Goal: Task Accomplishment & Management: Manage account settings

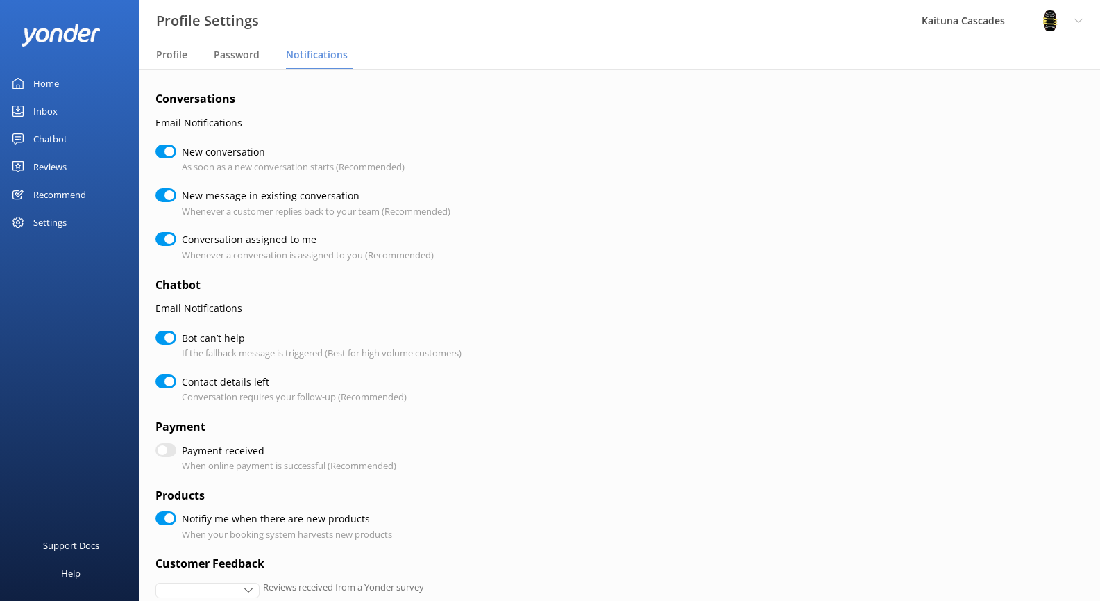
checkbox input "true"
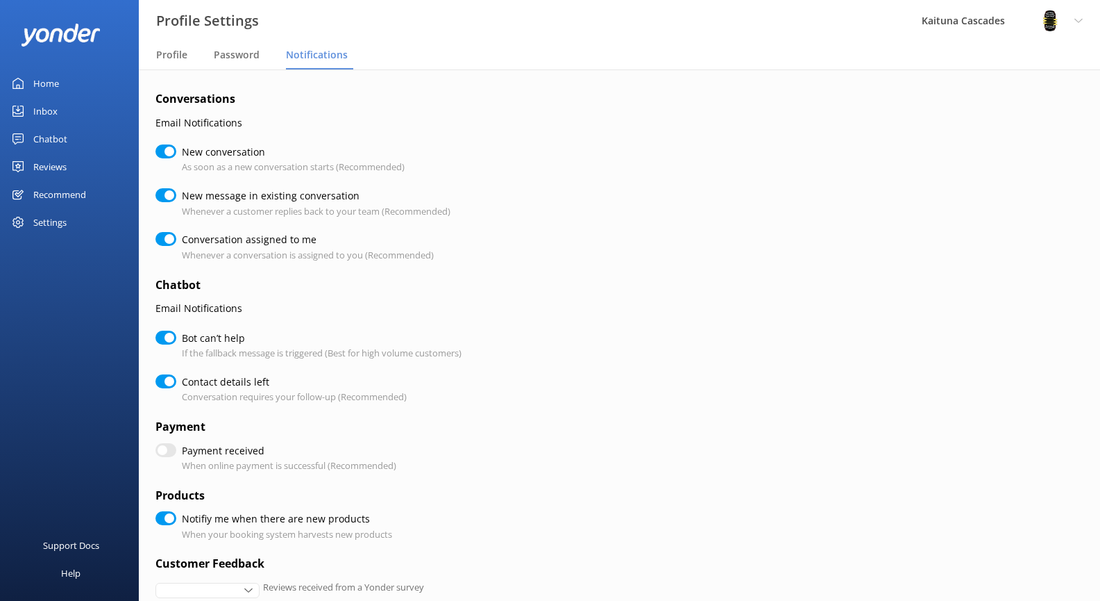
checkbox input "true"
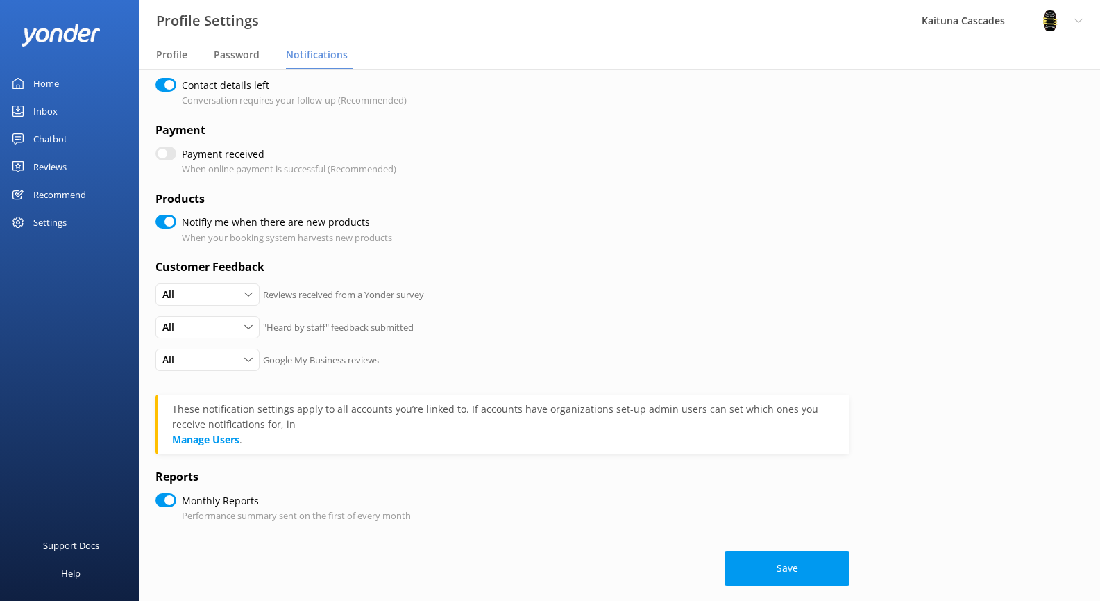
scroll to position [310, 0]
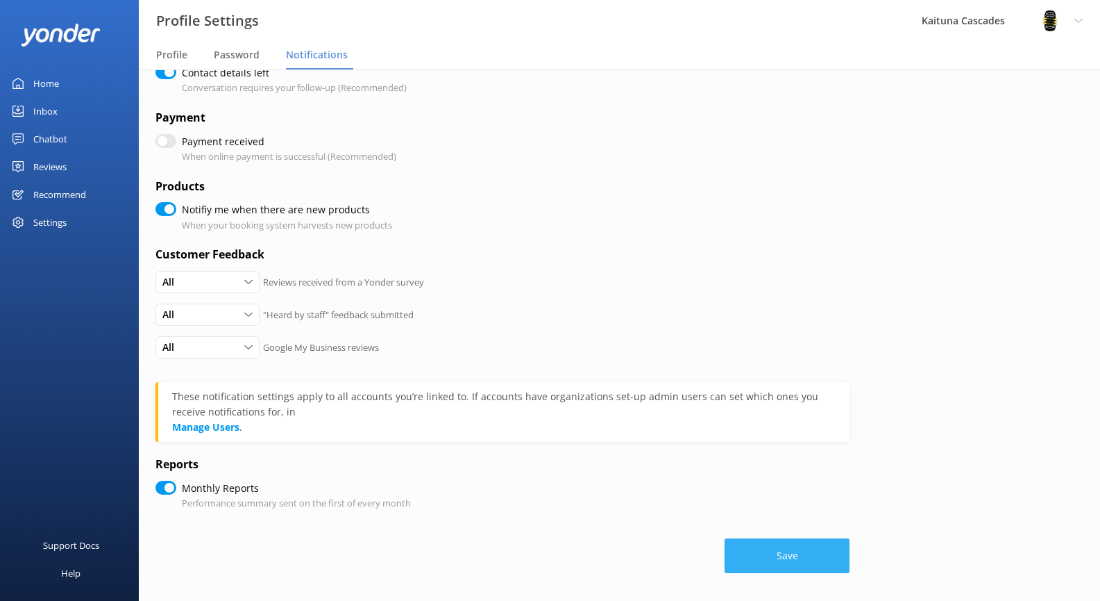
drag, startPoint x: 746, startPoint y: 553, endPoint x: 741, endPoint y: 547, distance: 7.9
click at [746, 553] on button "Save" at bounding box center [787, 555] width 125 height 35
checkbox input "true"
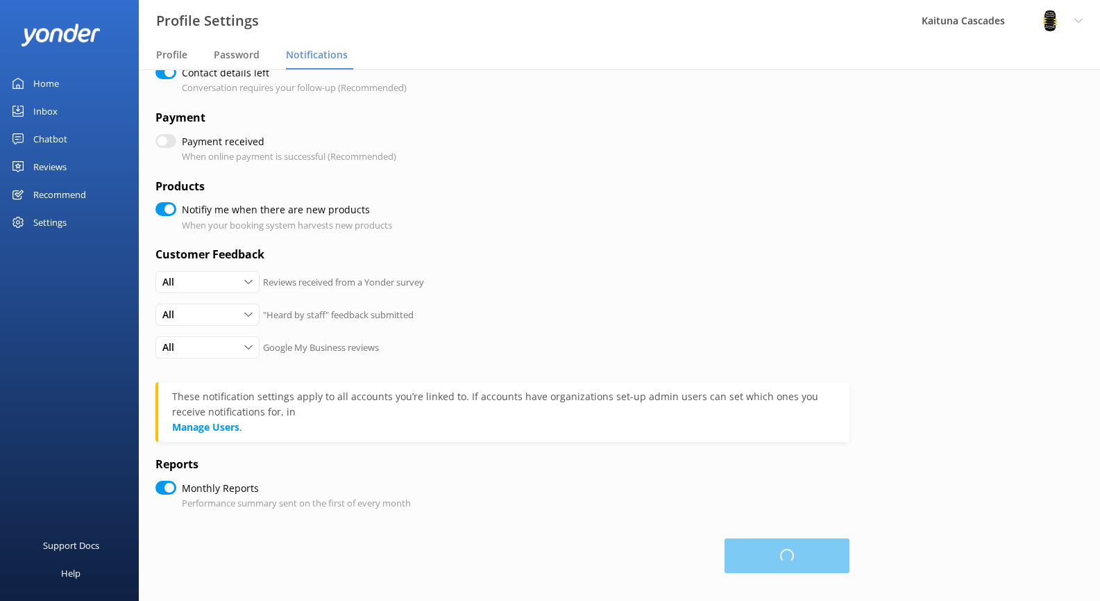
checkbox input "true"
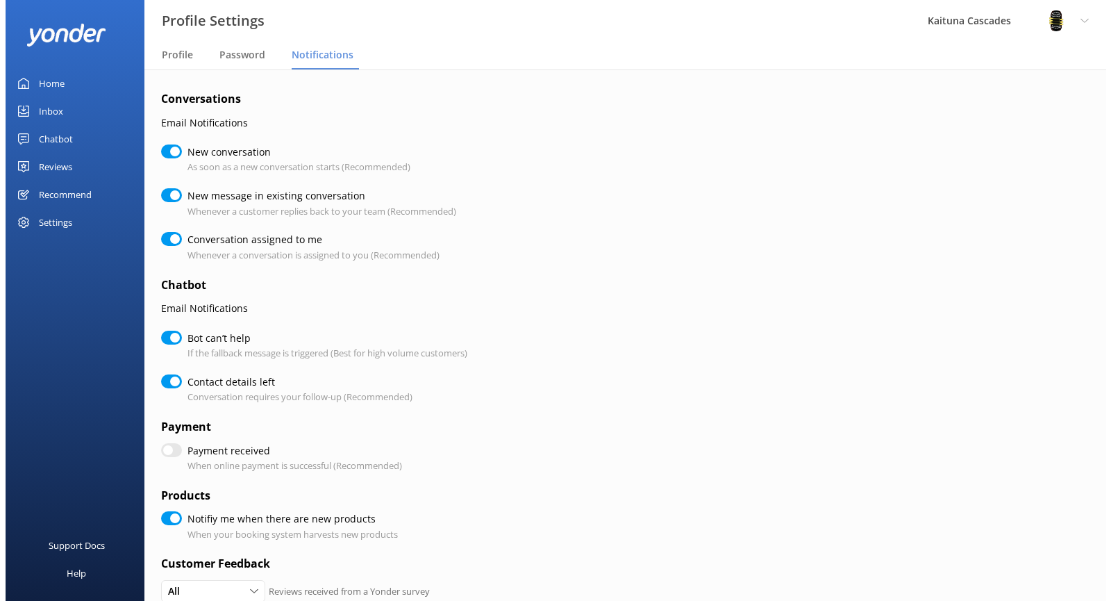
scroll to position [0, 0]
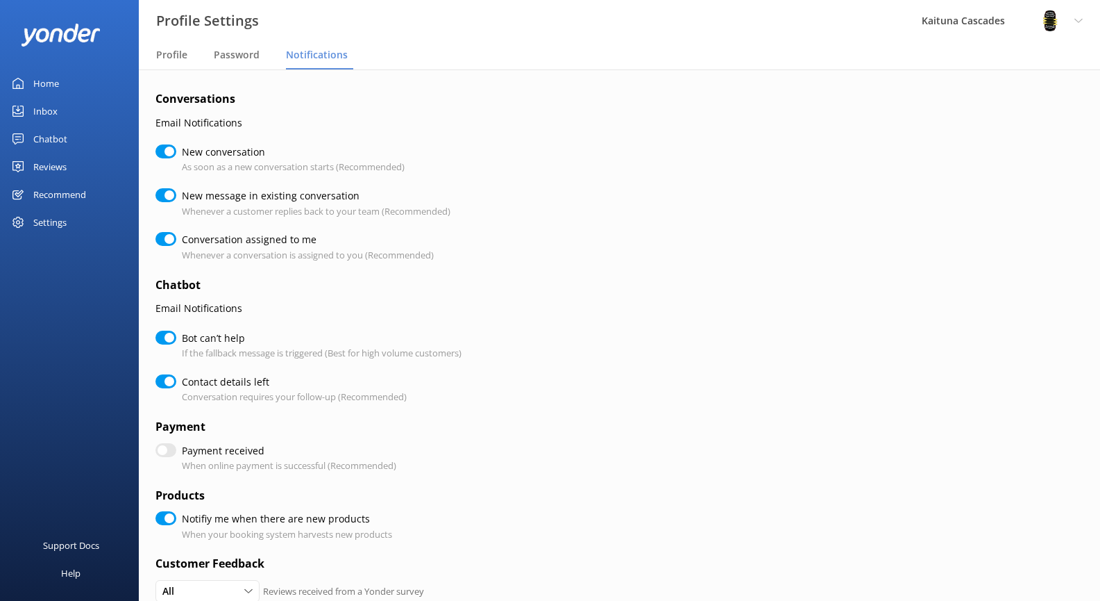
checkbox input "true"
click at [461, 372] on form "Conversations Email Notifications New conversation As soon as a new conversatio…" at bounding box center [503, 485] width 694 height 791
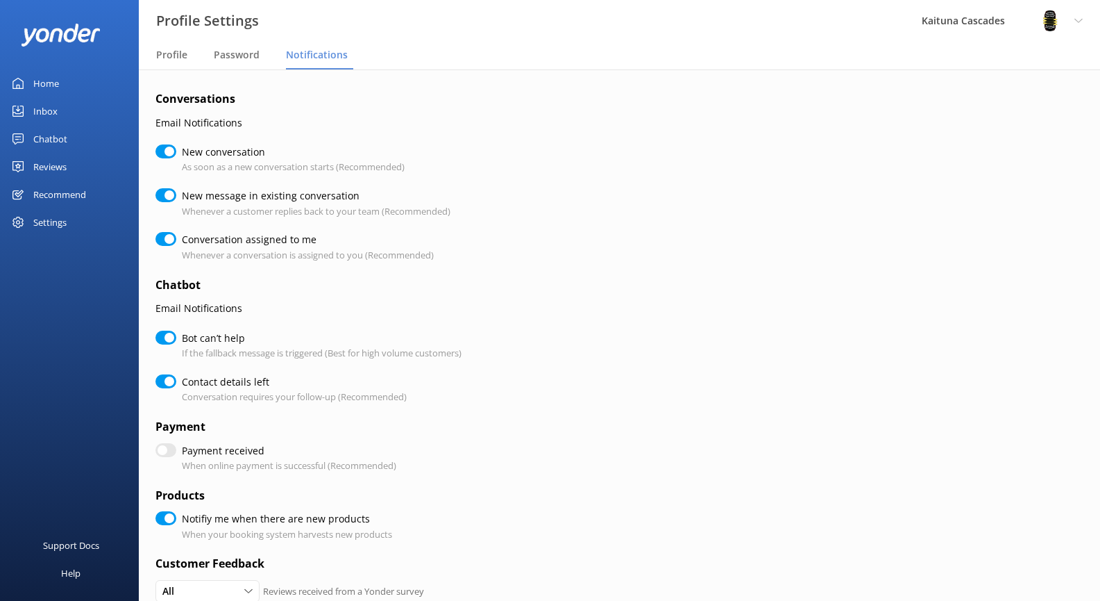
click at [478, 371] on form "Conversations Email Notifications New conversation As soon as a new conversatio…" at bounding box center [503, 485] width 694 height 791
checkbox input "true"
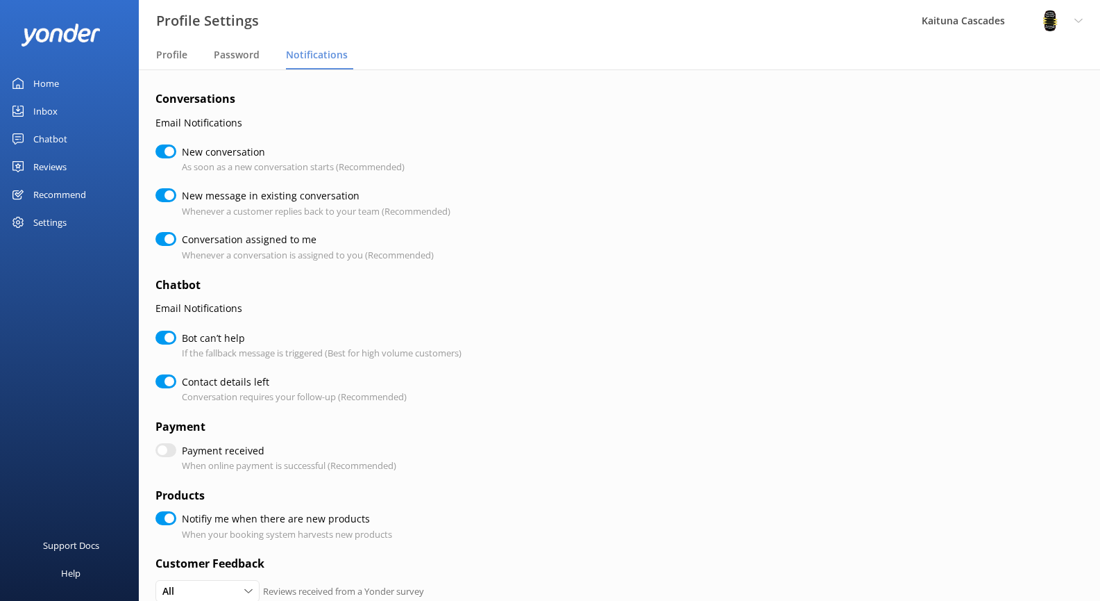
checkbox input "true"
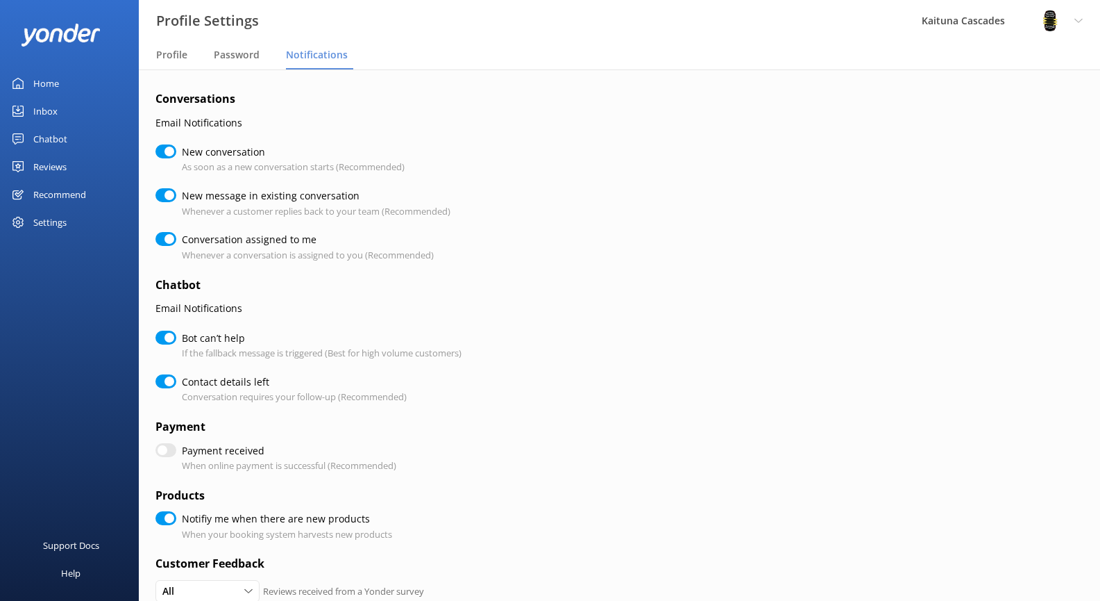
checkbox input "true"
click at [228, 53] on span "Password" at bounding box center [237, 55] width 46 height 14
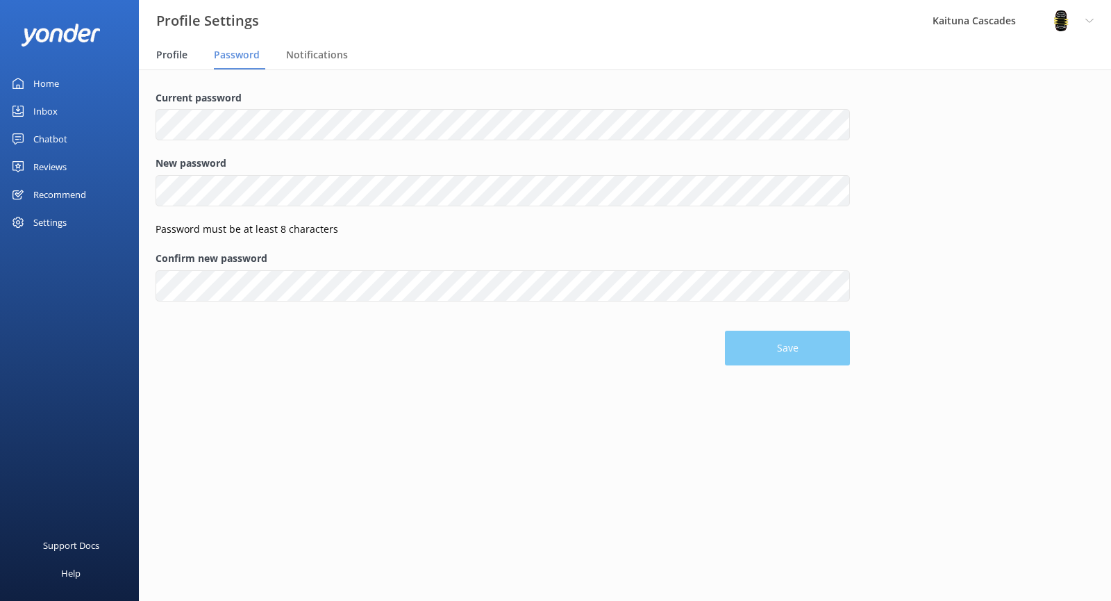
click at [175, 59] on span "Profile" at bounding box center [171, 55] width 31 height 14
